Goal: Information Seeking & Learning: Learn about a topic

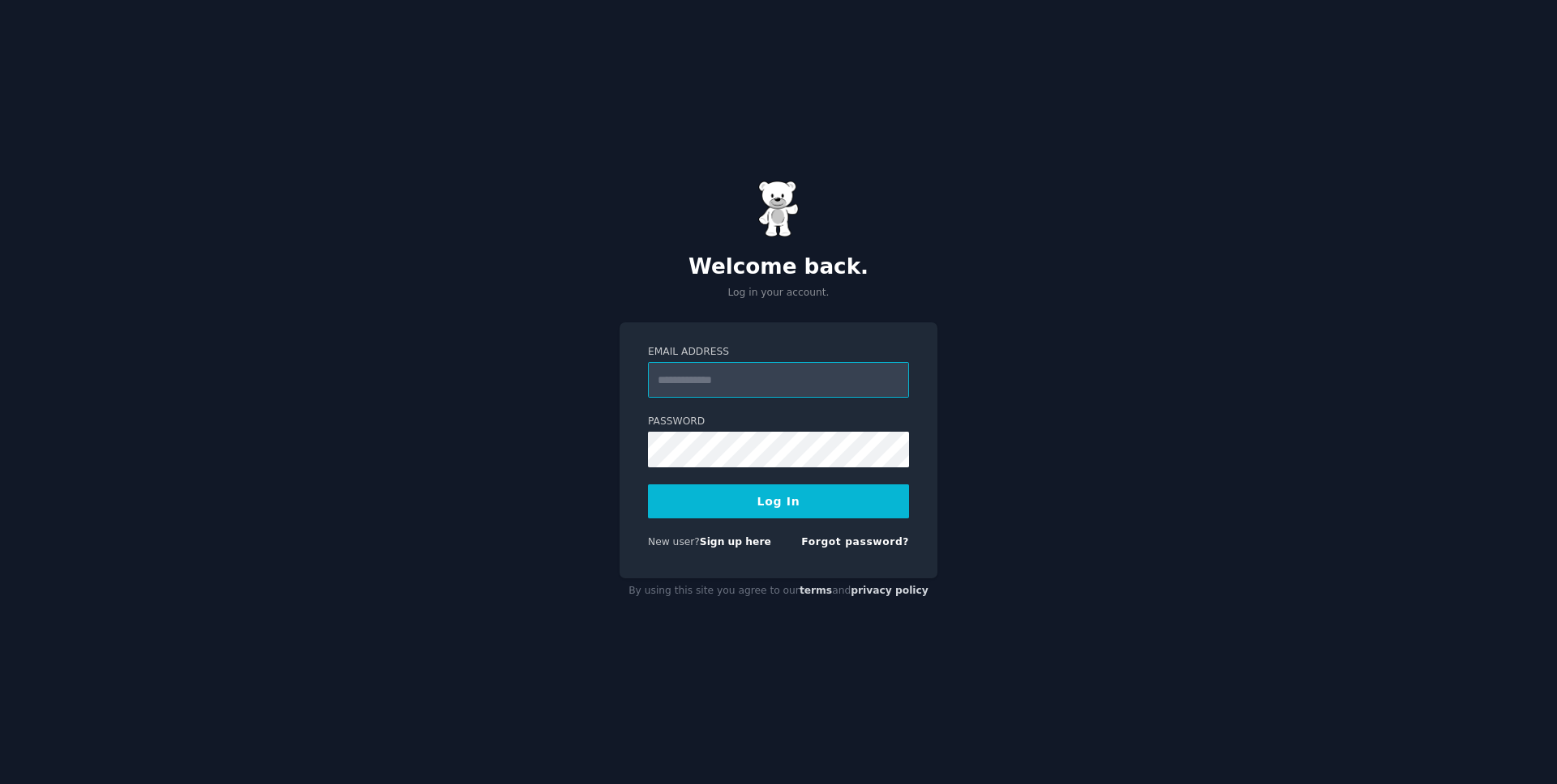
click at [759, 372] on input "Email Address" at bounding box center [778, 380] width 261 height 35
type input "**********"
click at [648, 484] on button "Log In" at bounding box center [778, 501] width 261 height 34
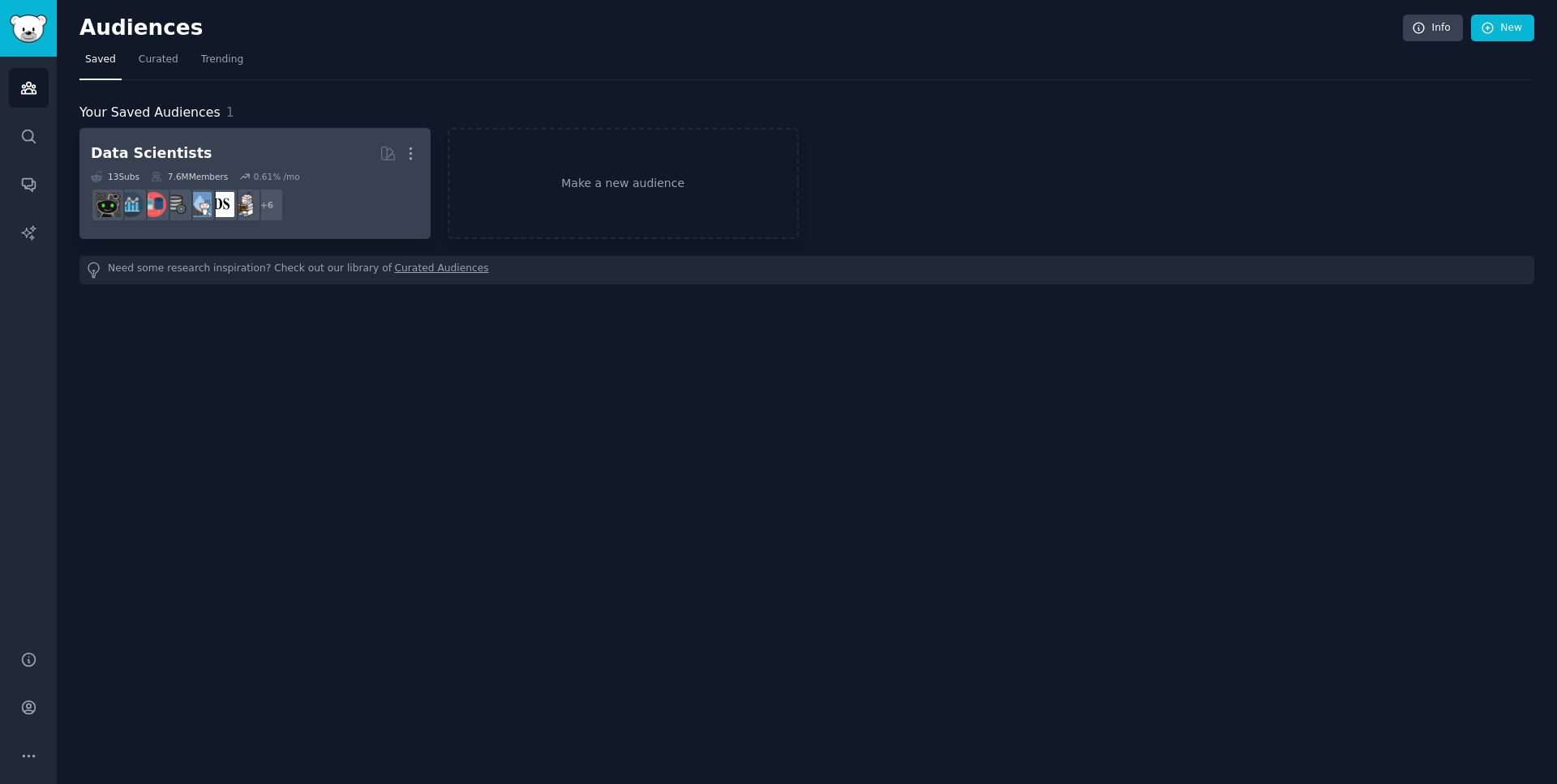
click at [334, 151] on h2 "Data Scientists More" at bounding box center [255, 153] width 328 height 28
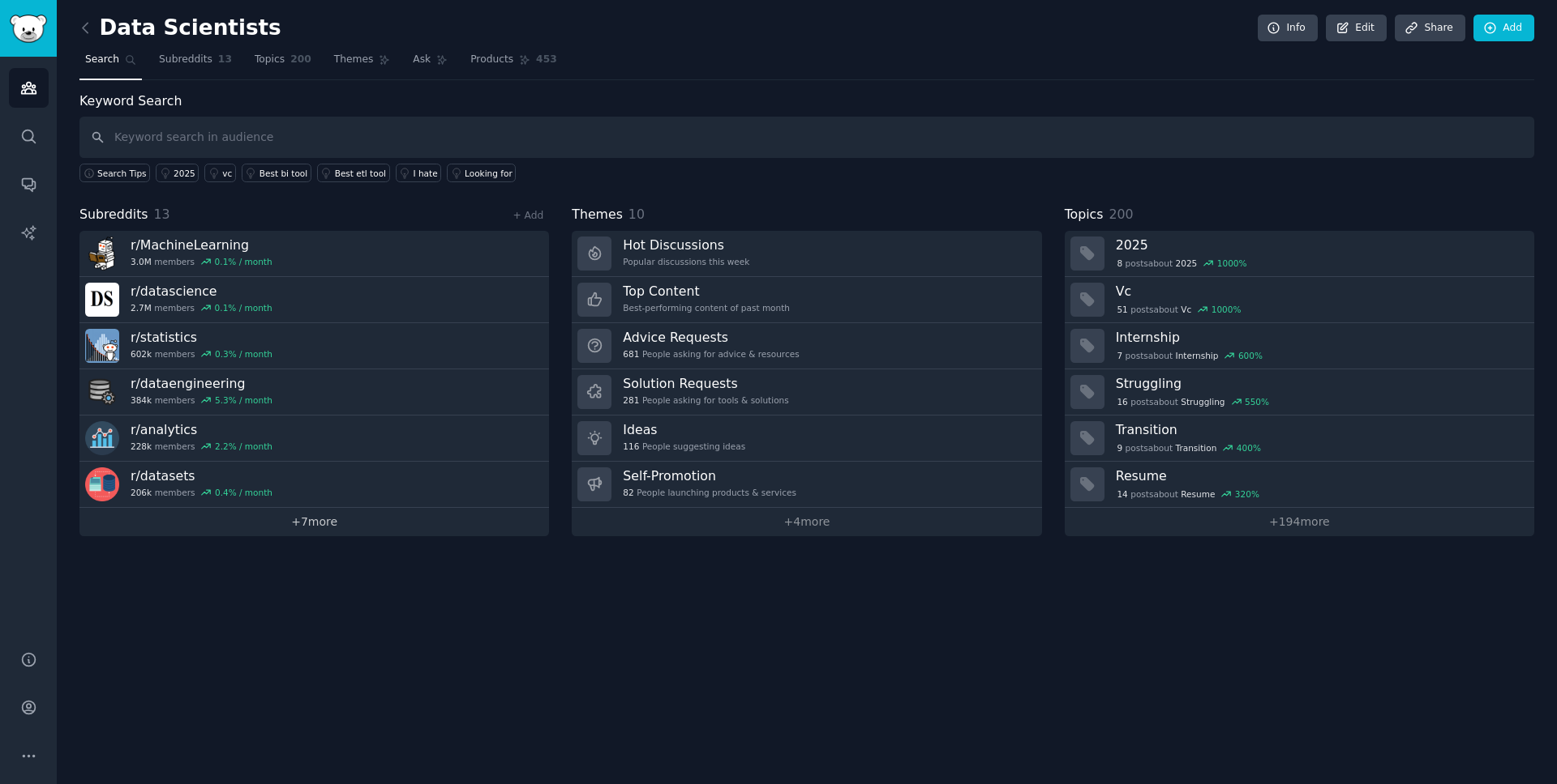
click at [315, 518] on link "+ 7 more" at bounding box center [314, 521] width 469 height 28
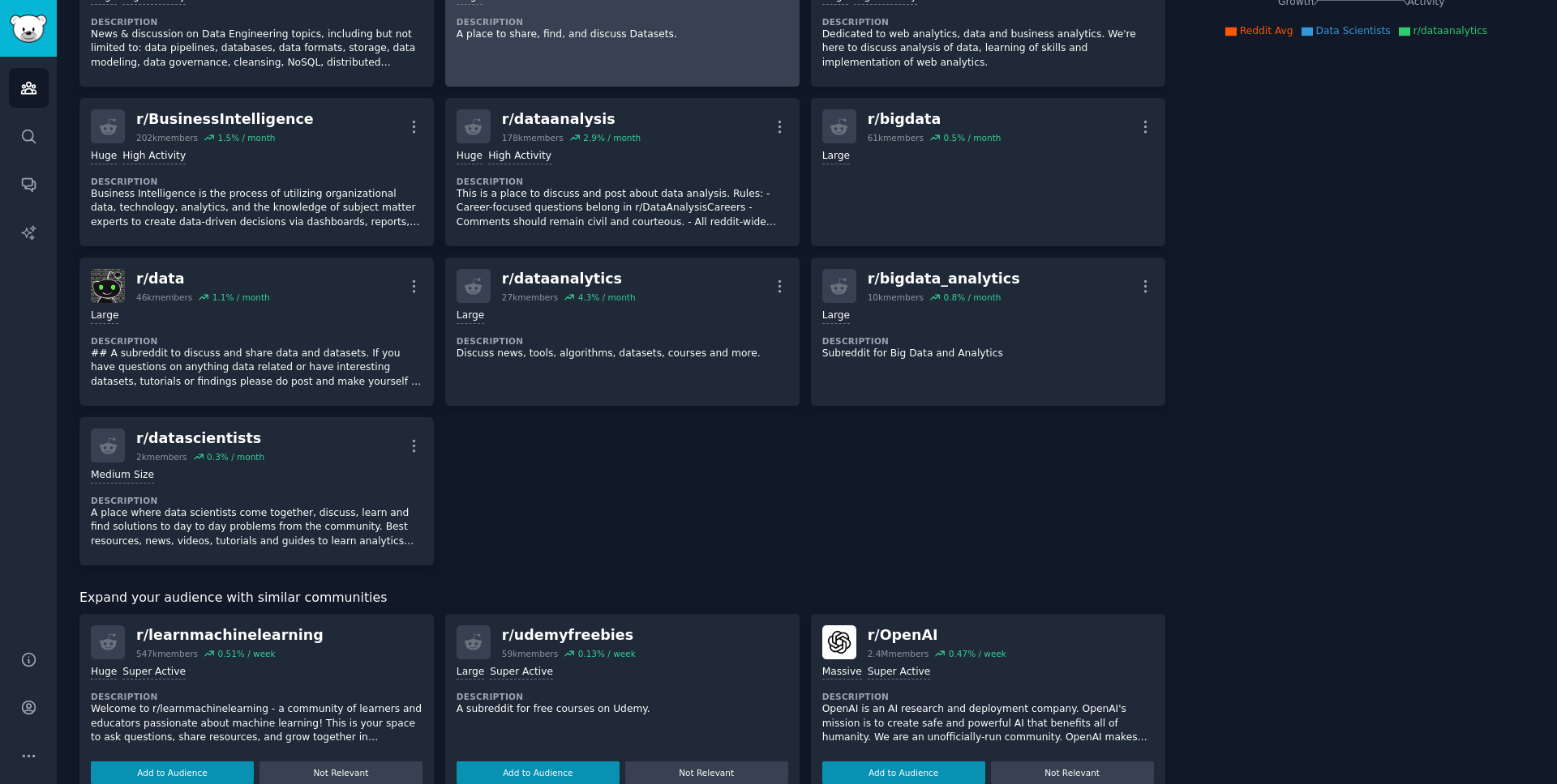
scroll to position [368, 0]
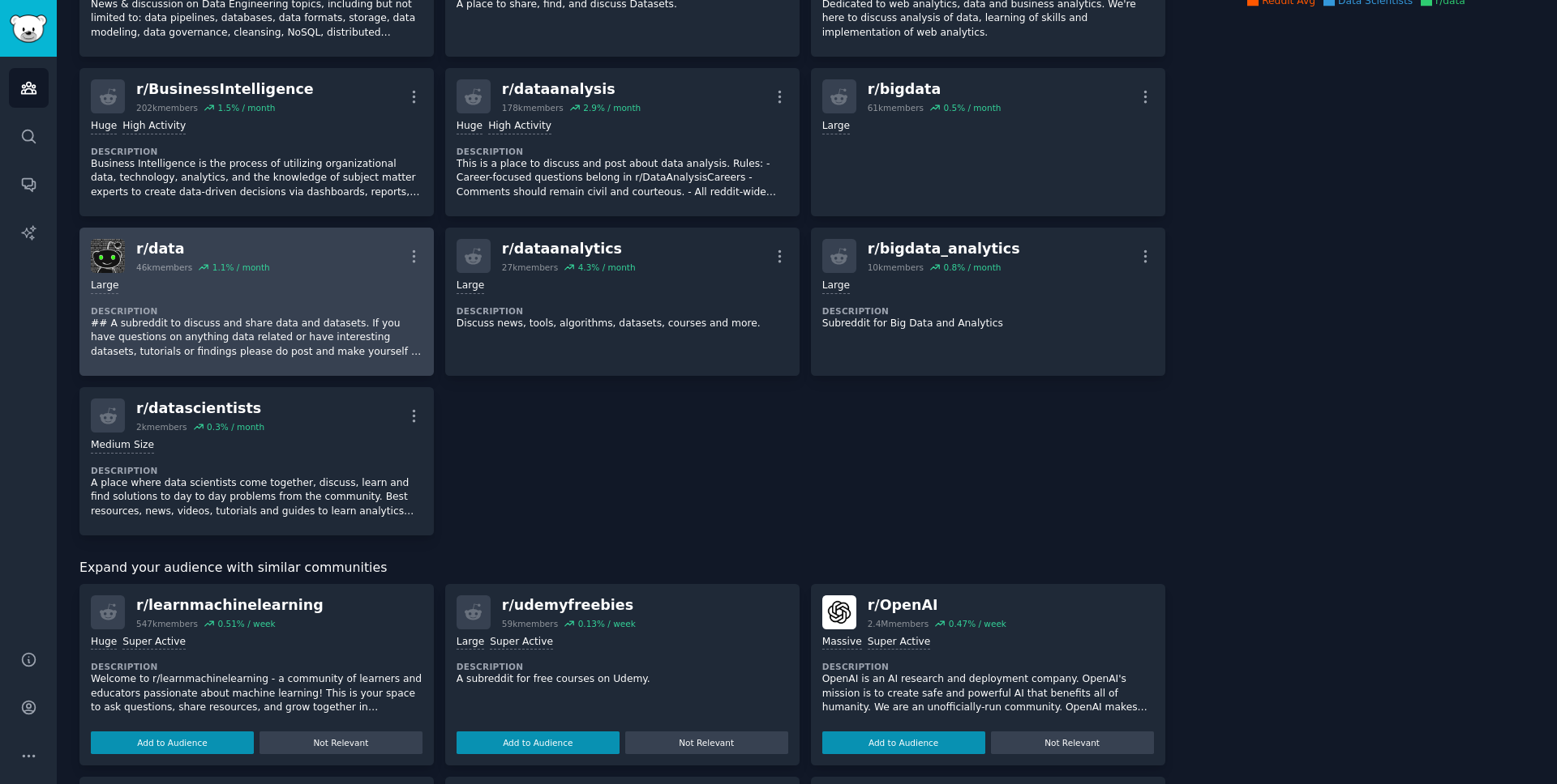
click at [277, 308] on dt "Description" at bounding box center [256, 311] width 332 height 11
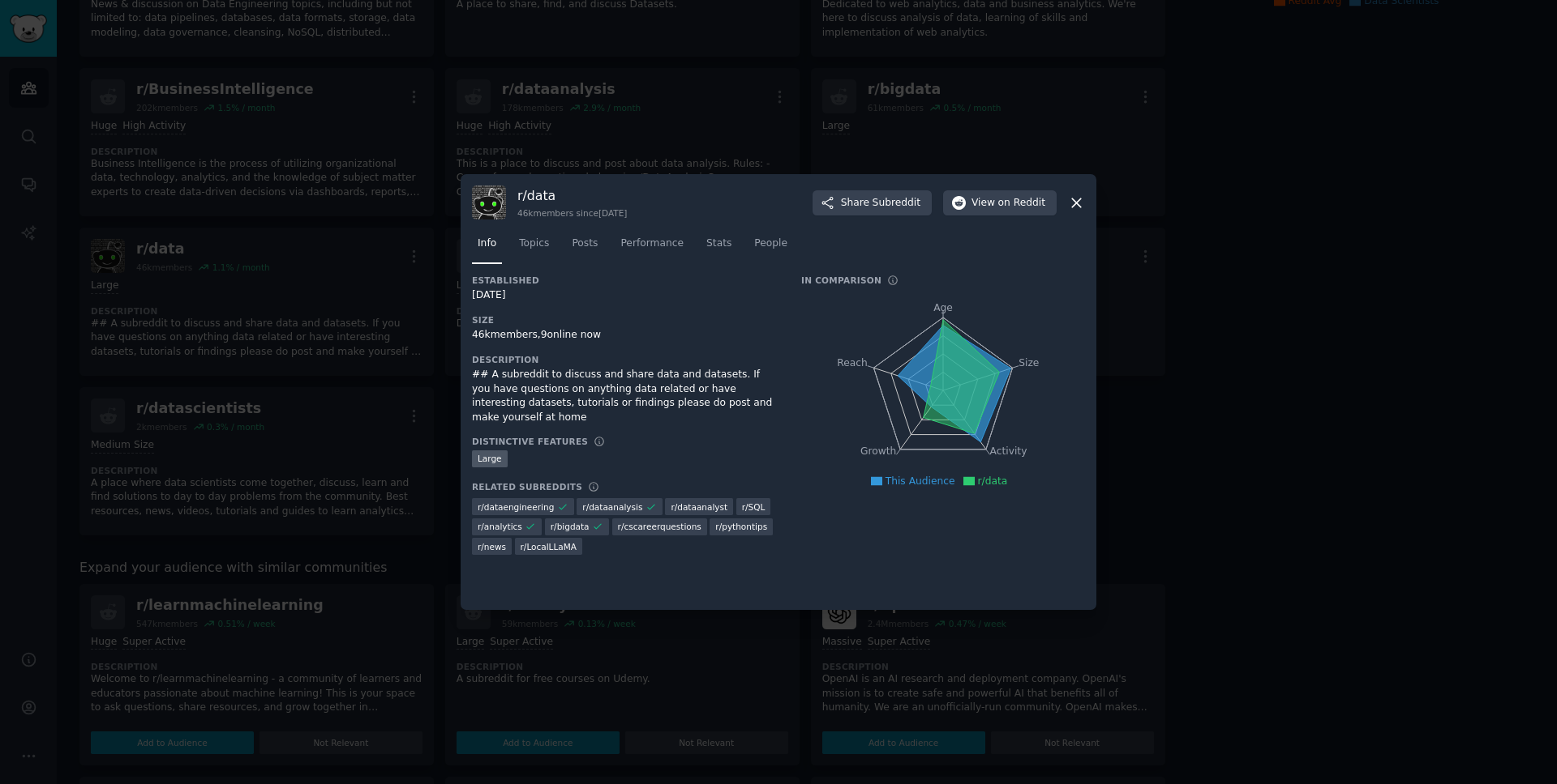
click at [1084, 238] on div "r/ data 46k members since 11/22/2008 Share Subreddit View on Reddit Info Topics…" at bounding box center [778, 392] width 635 height 436
